Goal: Transaction & Acquisition: Purchase product/service

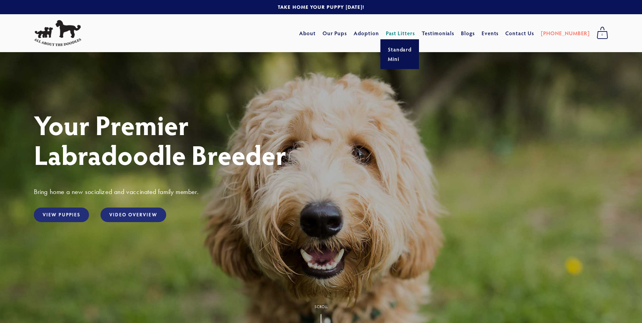
click at [407, 33] on link "Past Litters" at bounding box center [400, 32] width 29 height 7
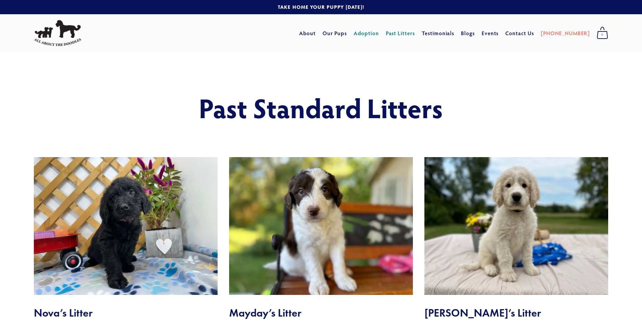
click at [379, 33] on link "Adoption" at bounding box center [365, 33] width 25 height 12
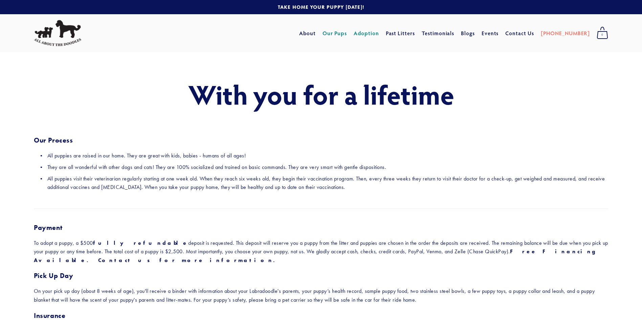
click at [347, 31] on link "Our Pups" at bounding box center [334, 33] width 25 height 12
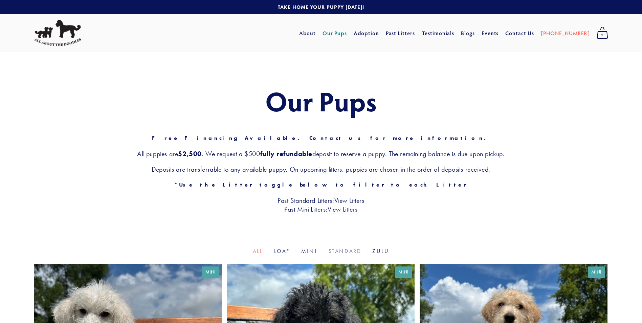
click at [337, 249] on link "Standard" at bounding box center [344, 251] width 33 height 6
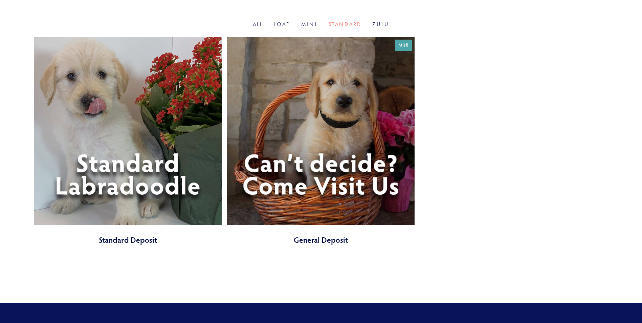
scroll to position [237, 0]
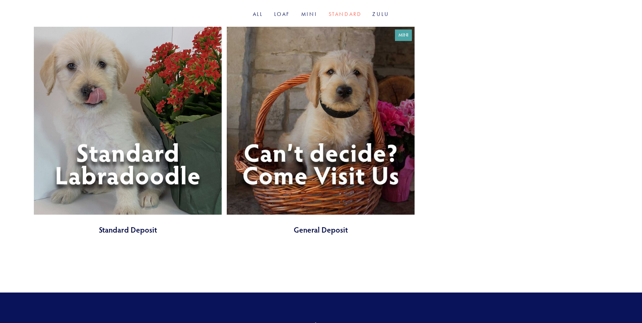
click at [125, 232] on link at bounding box center [128, 131] width 188 height 208
